Goal: Navigation & Orientation: Find specific page/section

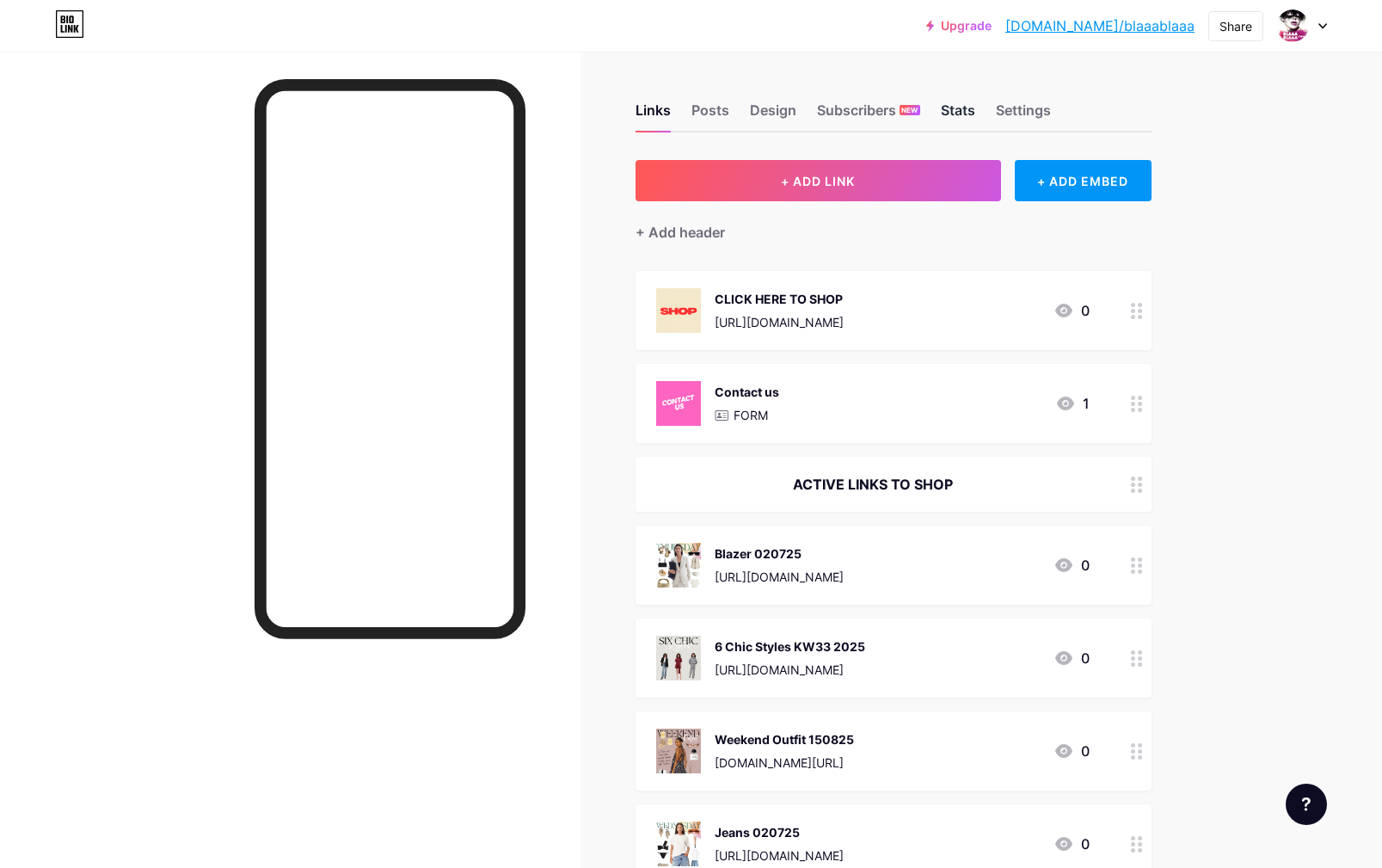
click at [959, 112] on div "Stats" at bounding box center [957, 115] width 34 height 31
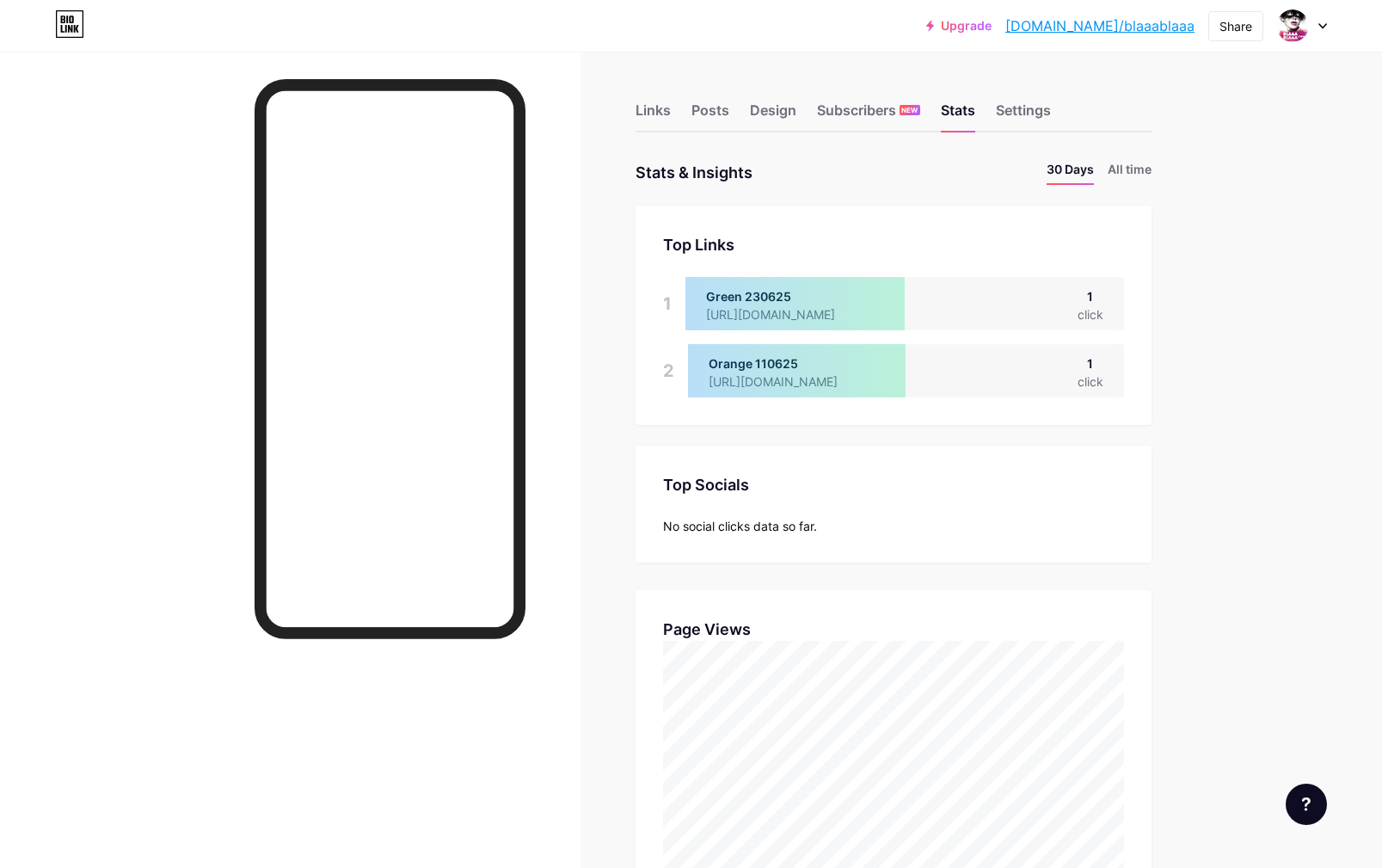
drag, startPoint x: 651, startPoint y: 116, endPoint x: 430, endPoint y: 14, distance: 243.4
click at [651, 116] on div "Links" at bounding box center [653, 115] width 35 height 31
drag, startPoint x: 655, startPoint y: 116, endPoint x: 427, endPoint y: 4, distance: 254.0
click at [655, 116] on div "Links" at bounding box center [653, 115] width 35 height 31
